Goal: Information Seeking & Learning: Check status

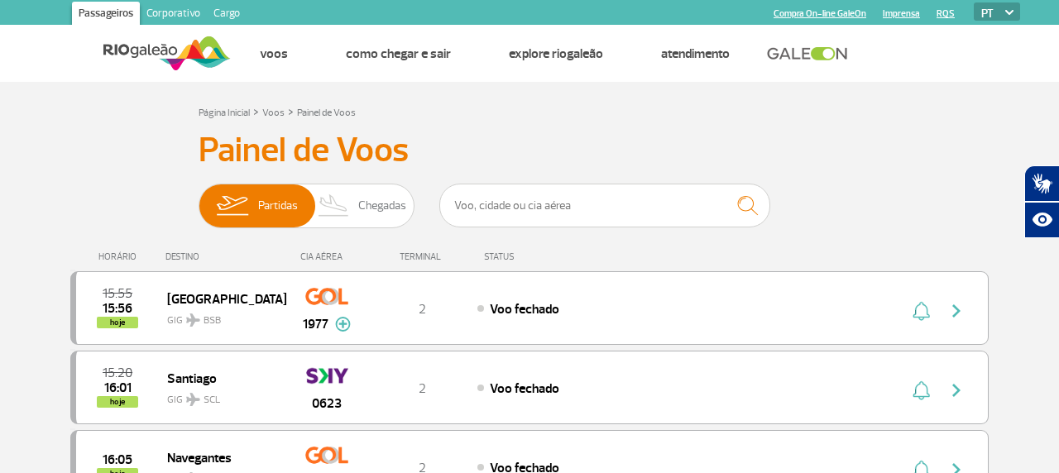
click at [361, 199] on span "Chegadas" at bounding box center [382, 206] width 48 height 43
click at [199, 198] on input "Partidas Chegadas" at bounding box center [199, 198] width 0 height 0
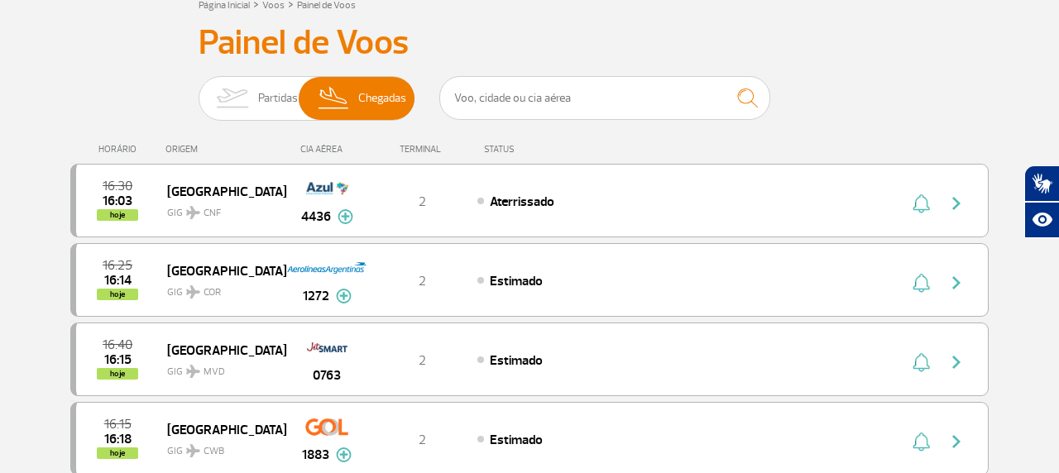
scroll to position [111, 0]
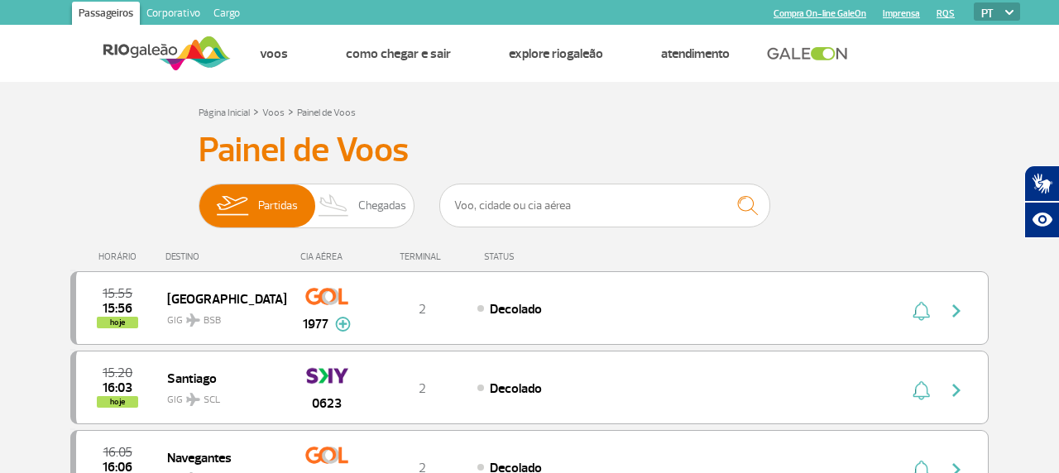
click at [382, 227] on span "Chegadas" at bounding box center [382, 206] width 48 height 43
click at [199, 198] on input "Partidas Chegadas" at bounding box center [199, 198] width 0 height 0
click at [373, 191] on span "Chegadas" at bounding box center [382, 206] width 48 height 43
click at [199, 198] on input "Partidas Chegadas" at bounding box center [199, 198] width 0 height 0
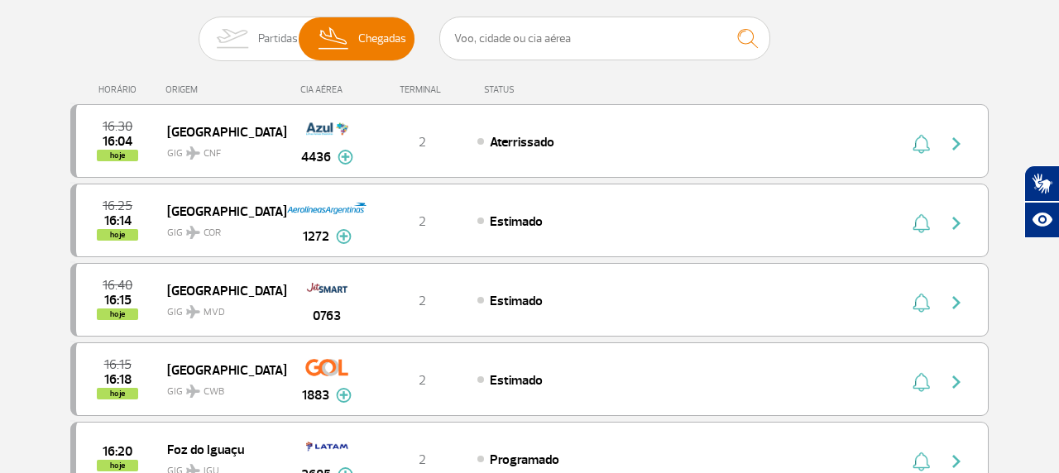
scroll to position [165, 0]
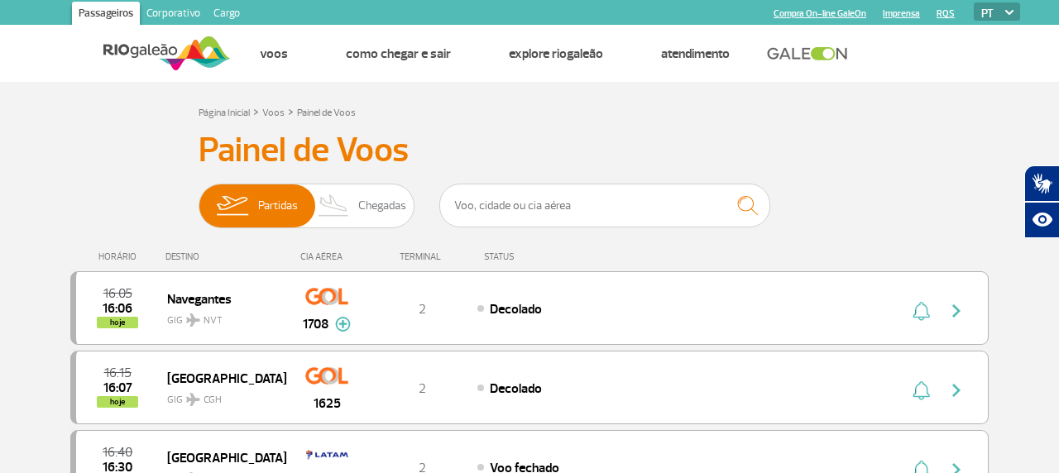
click at [375, 186] on span "Chegadas" at bounding box center [382, 206] width 48 height 43
click at [199, 198] on input "Partidas Chegadas" at bounding box center [199, 198] width 0 height 0
click at [369, 197] on span "Chegadas" at bounding box center [382, 206] width 48 height 43
click at [199, 198] on input "Partidas Chegadas" at bounding box center [199, 198] width 0 height 0
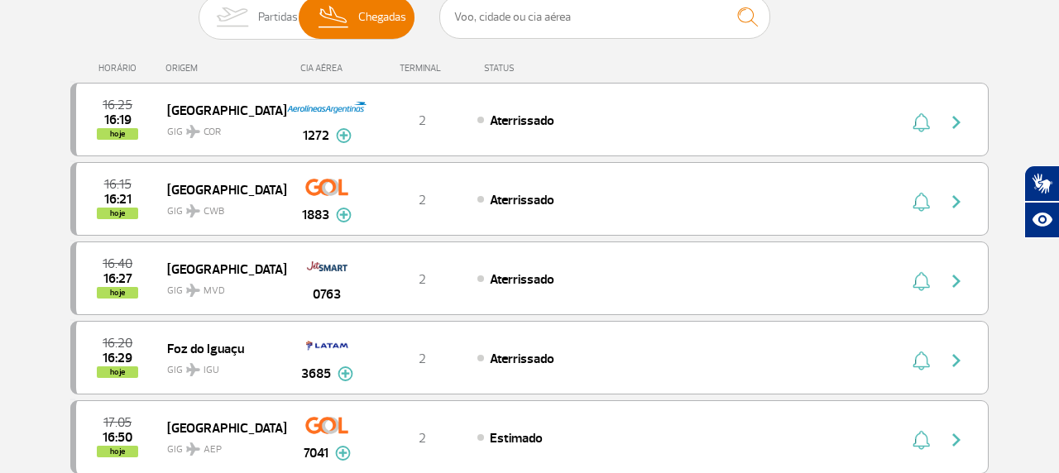
scroll to position [209, 0]
